Goal: Find specific page/section: Find specific page/section

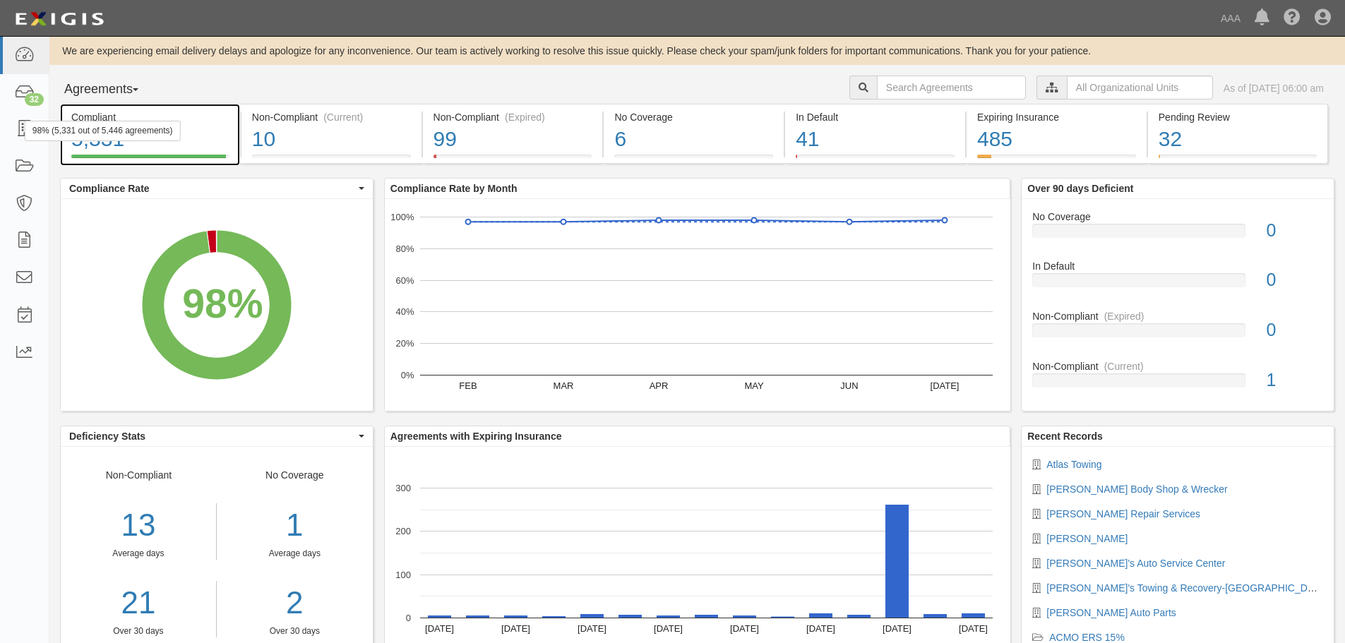
click at [114, 148] on div "5,331" at bounding box center [150, 139] width 158 height 30
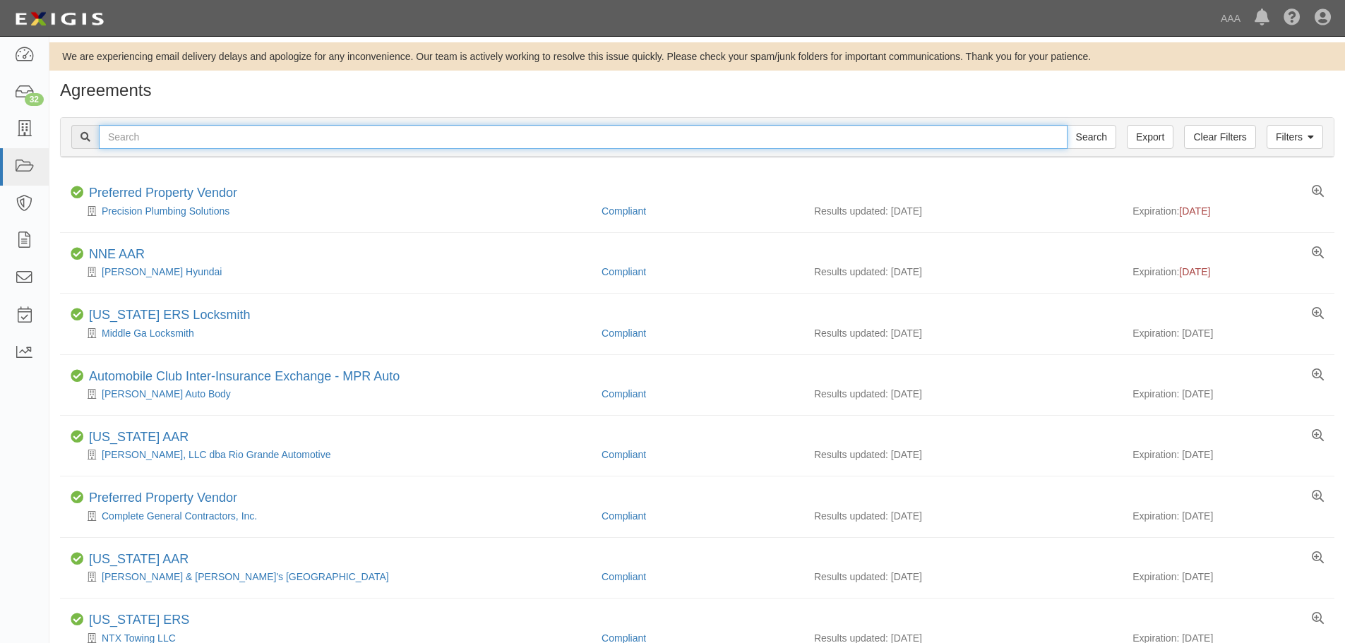
click at [155, 137] on input "text" at bounding box center [583, 137] width 968 height 24
type input "atlas"
click at [1067, 125] on input "Search" at bounding box center [1091, 137] width 49 height 24
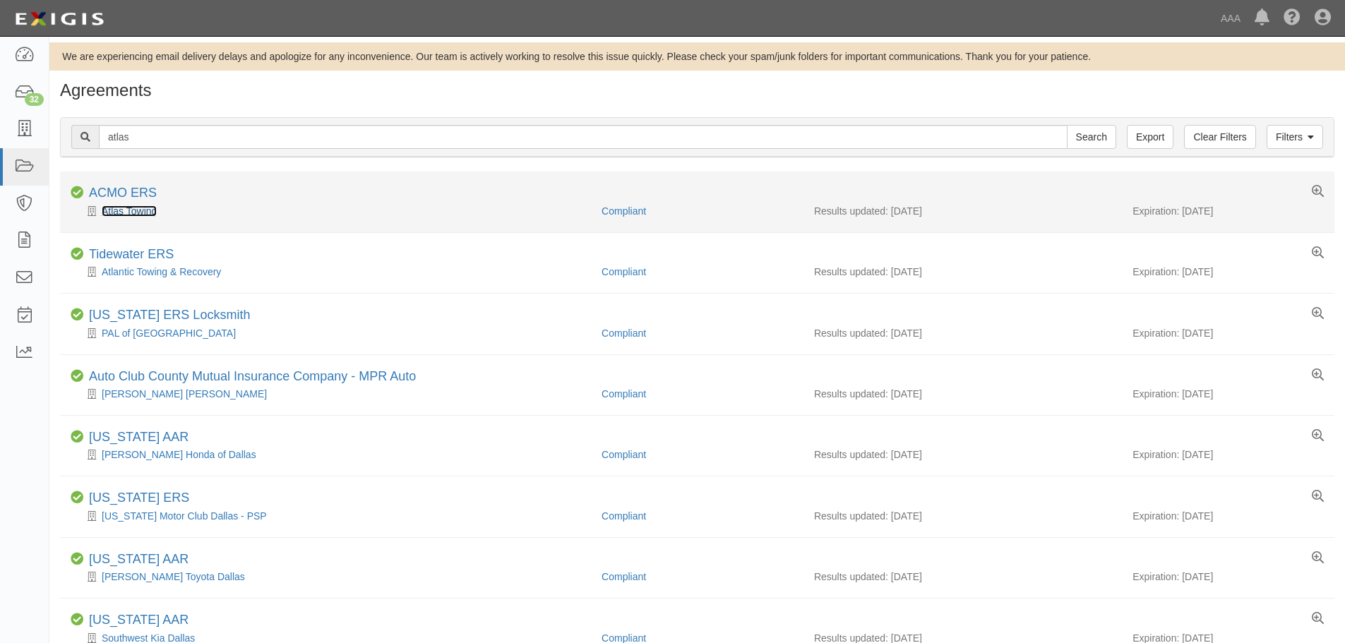
click at [140, 208] on link "Atlas Towing" at bounding box center [129, 210] width 55 height 11
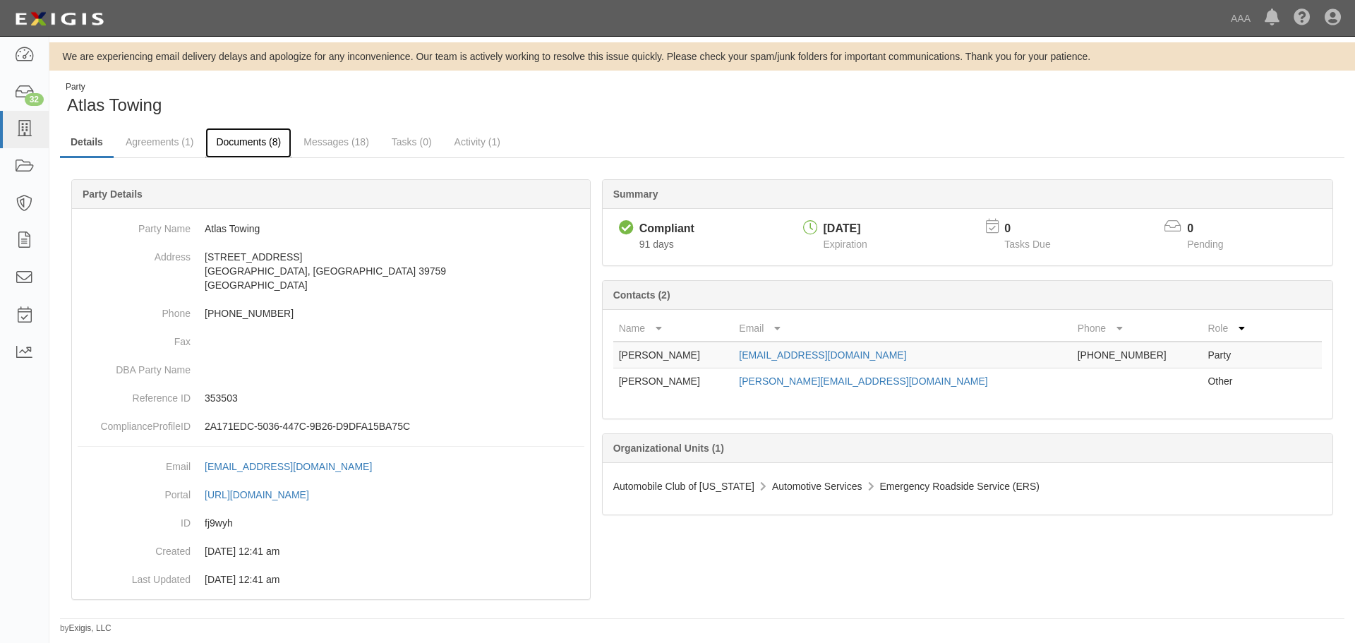
click at [256, 140] on link "Documents (8)" at bounding box center [248, 143] width 86 height 30
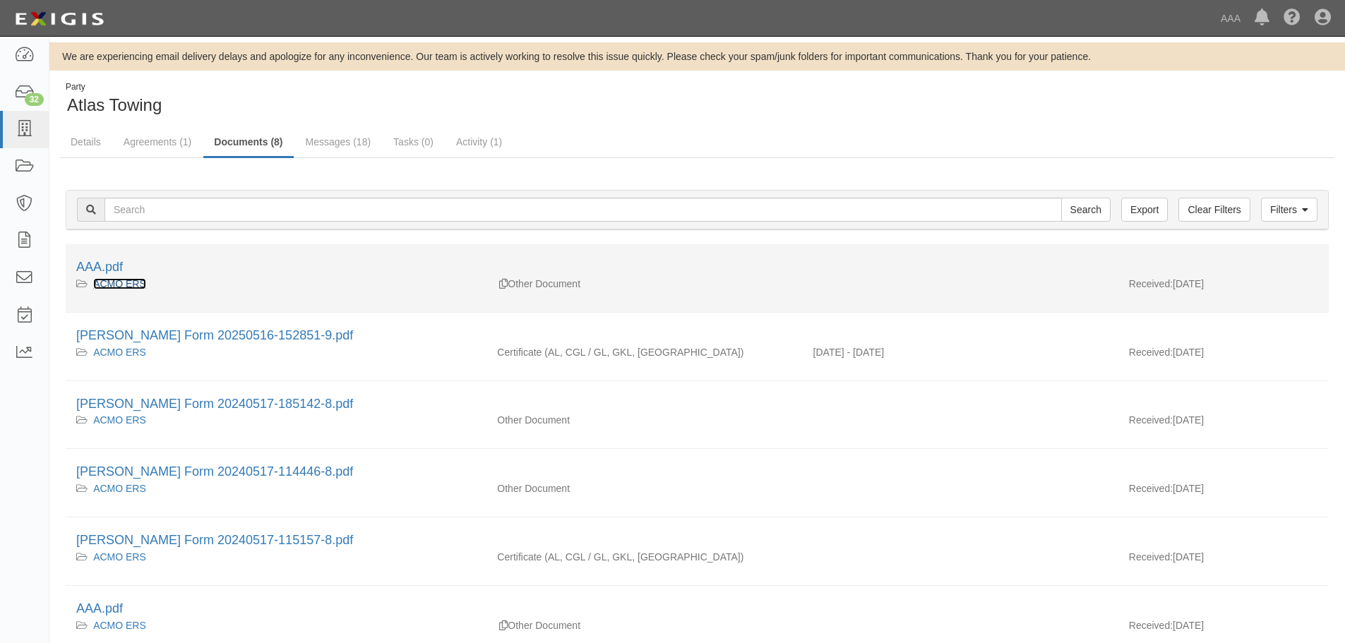
click at [128, 283] on link "ACMO ERS" at bounding box center [119, 283] width 53 height 11
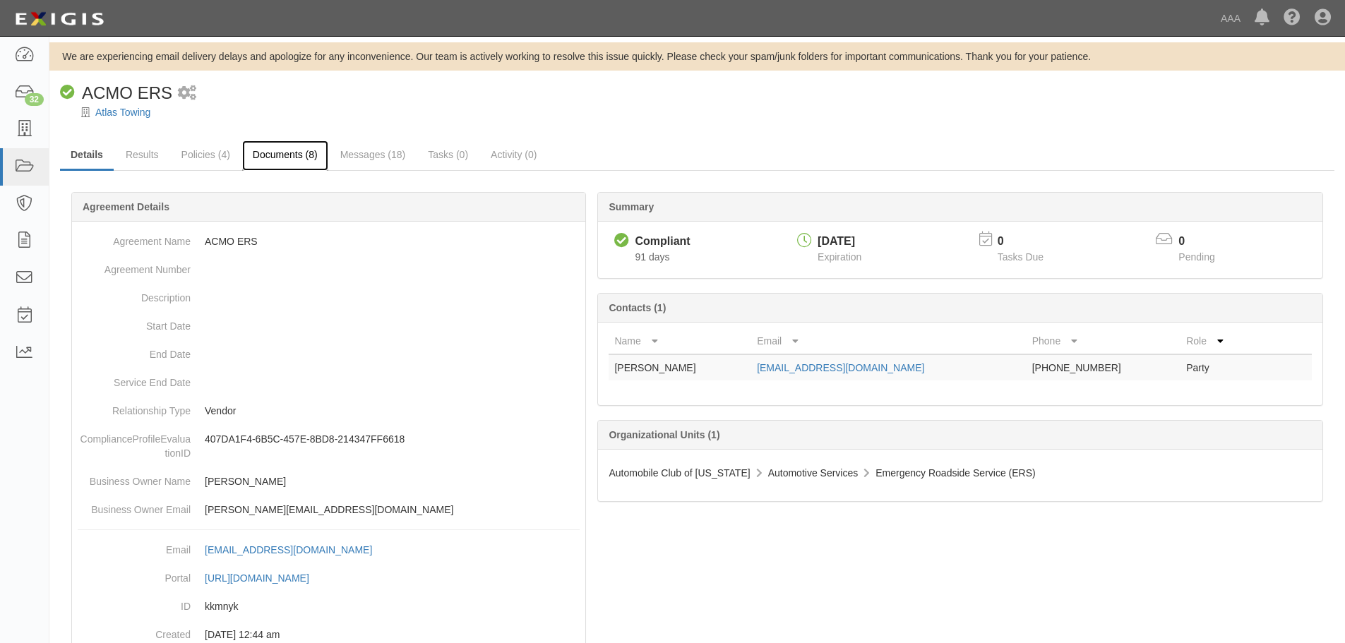
click at [287, 152] on link "Documents (8)" at bounding box center [285, 155] width 86 height 30
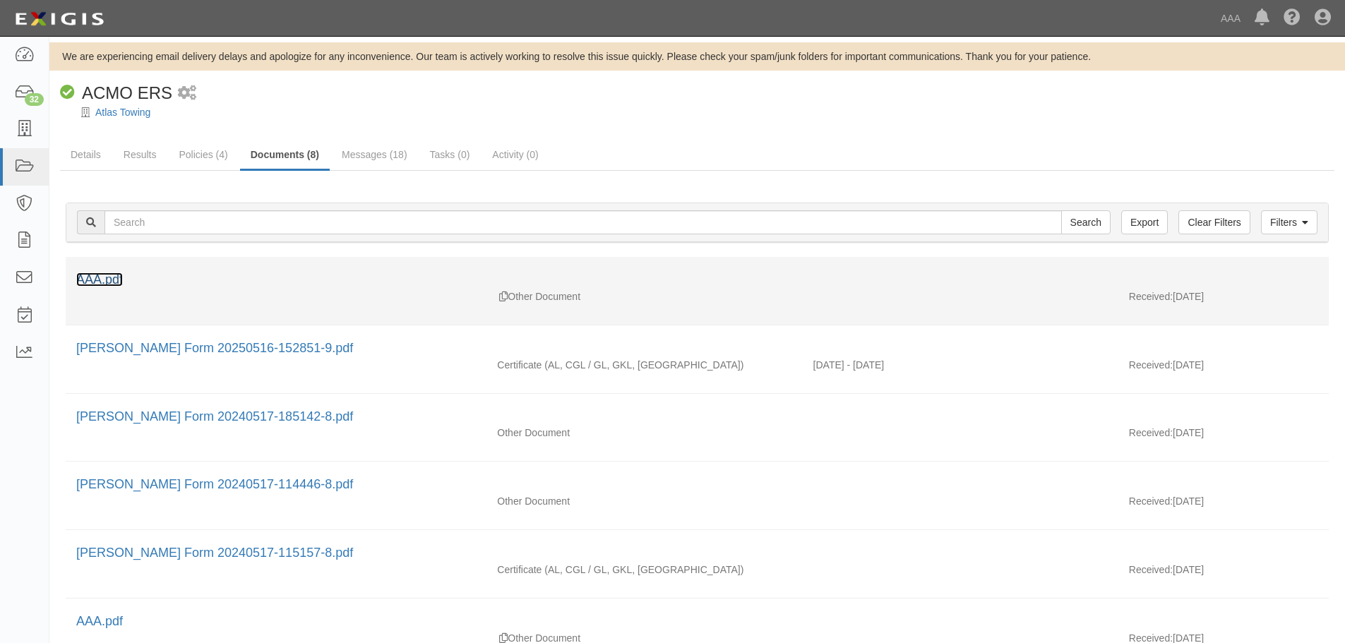
click at [104, 279] on link "AAA.pdf" at bounding box center [99, 279] width 47 height 14
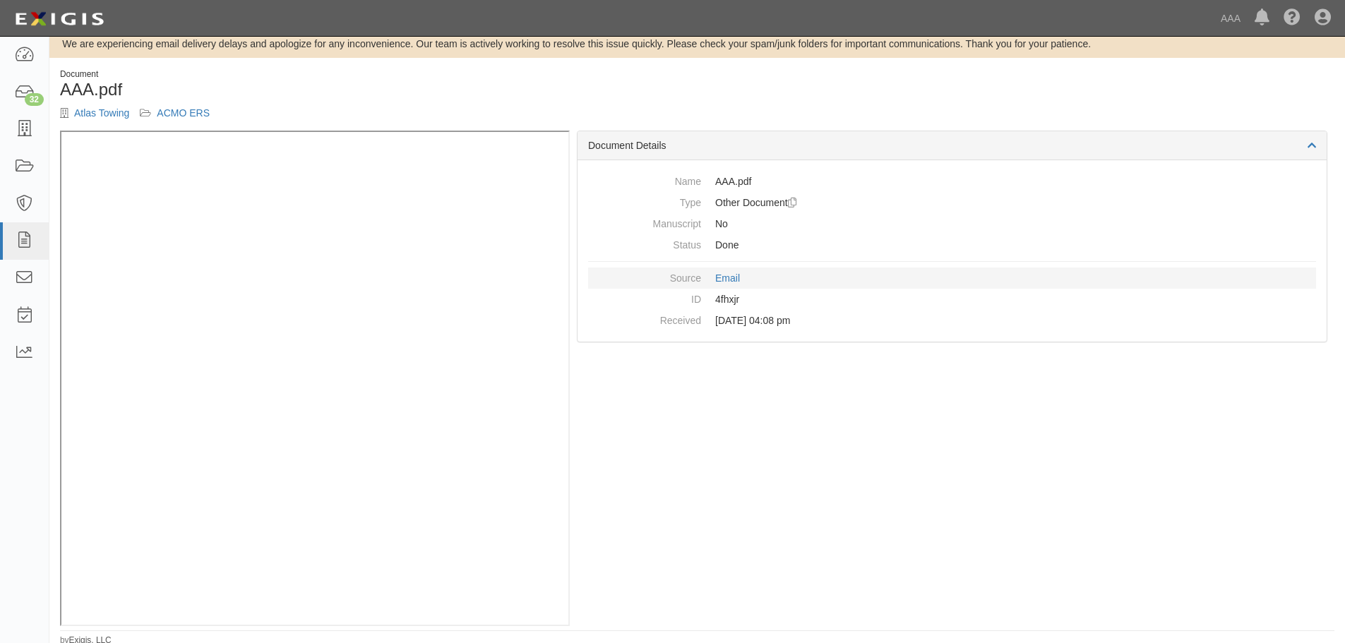
scroll to position [16, 0]
